Goal: Task Accomplishment & Management: Use online tool/utility

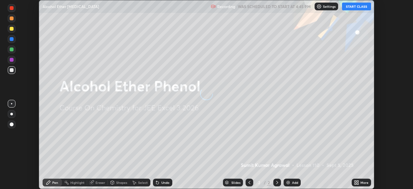
scroll to position [189, 413]
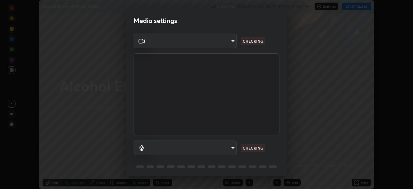
type input "718deecf834a2402e9859888758a2701a1d92989cf10273566d2a6ce3300f65d"
click at [223, 146] on body "Erase all Alcohol Ether [MEDICAL_DATA] Recording WAS SCHEDULED TO START AT 4:45…" at bounding box center [206, 94] width 413 height 189
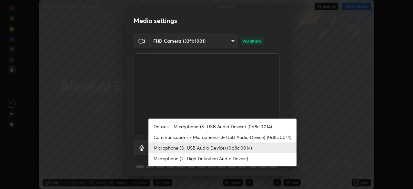
click at [217, 137] on li "Communications - Microphone (3- USB Audio Device) (0d8c:0014)" at bounding box center [222, 137] width 148 height 11
type input "communications"
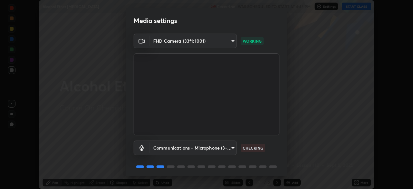
scroll to position [23, 0]
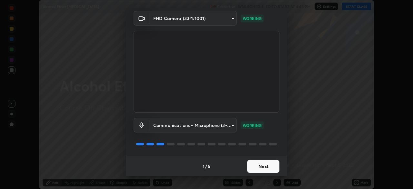
click at [257, 166] on button "Next" at bounding box center [263, 166] width 32 height 13
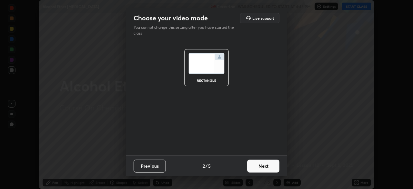
click at [259, 166] on button "Next" at bounding box center [263, 165] width 32 height 13
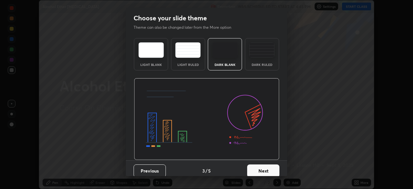
click at [261, 166] on button "Next" at bounding box center [263, 170] width 32 height 13
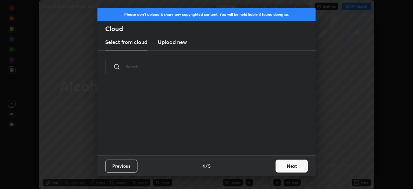
click at [288, 166] on button "Next" at bounding box center [291, 165] width 32 height 13
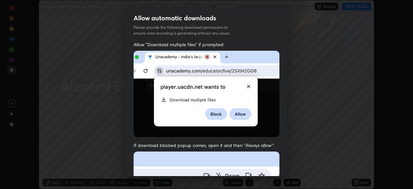
scroll to position [154, 0]
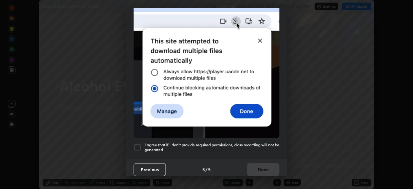
click at [140, 144] on div at bounding box center [138, 147] width 8 height 8
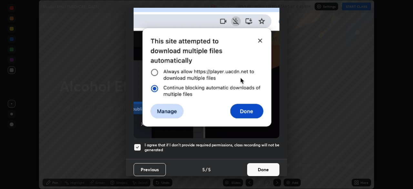
click at [256, 168] on button "Done" at bounding box center [263, 169] width 32 height 13
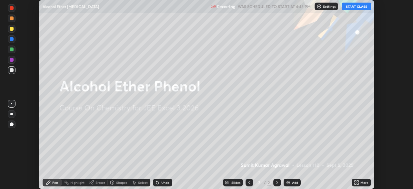
click at [353, 7] on button "START CLASS" at bounding box center [356, 7] width 29 height 8
